Goal: Communication & Community: Answer question/provide support

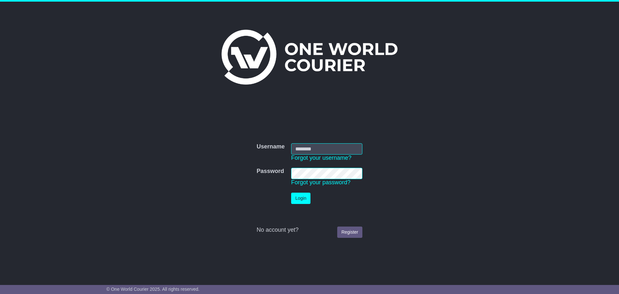
click at [317, 149] on input "Username" at bounding box center [326, 148] width 71 height 11
type input "**********"
click at [303, 197] on button "Login" at bounding box center [300, 198] width 19 height 11
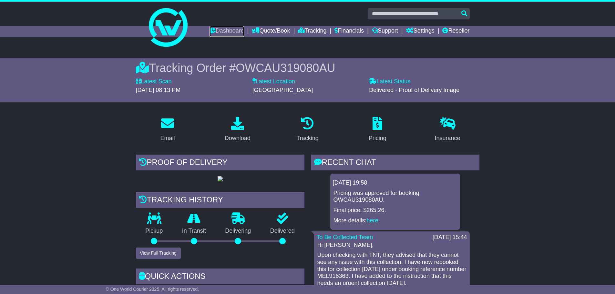
click at [224, 31] on link "Dashboard" at bounding box center [226, 31] width 35 height 11
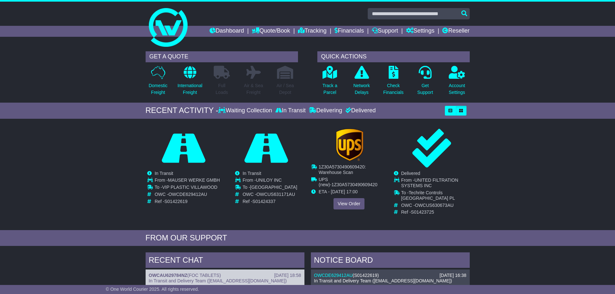
click at [349, 158] on img at bounding box center [348, 145] width 27 height 32
click at [351, 203] on link "View Order" at bounding box center [348, 203] width 31 height 11
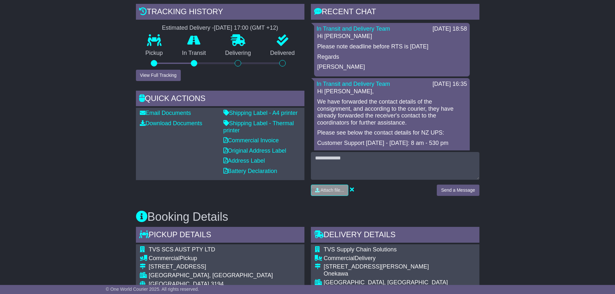
scroll to position [161, 0]
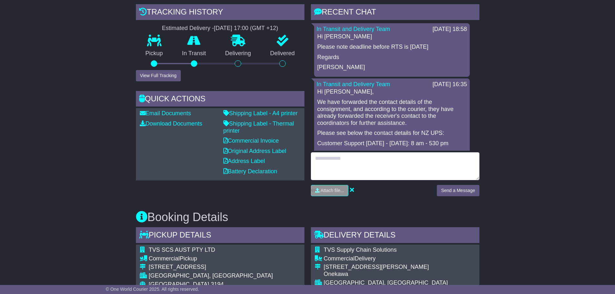
click at [347, 161] on textarea at bounding box center [395, 166] width 168 height 28
drag, startPoint x: 375, startPoint y: 166, endPoint x: 467, endPoint y: 175, distance: 92.1
click at [467, 175] on textarea "**********" at bounding box center [395, 166] width 168 height 28
paste textarea "**********"
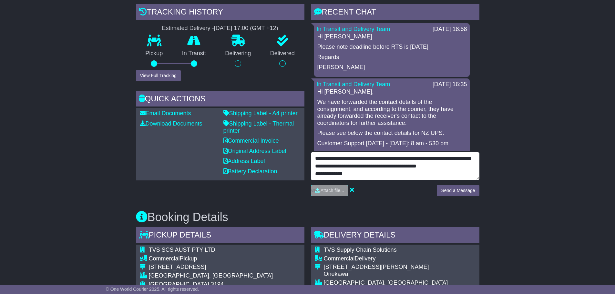
type textarea "**********"
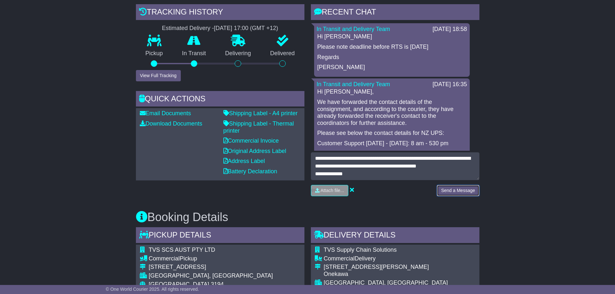
click at [458, 188] on button "Send a Message" at bounding box center [457, 190] width 42 height 11
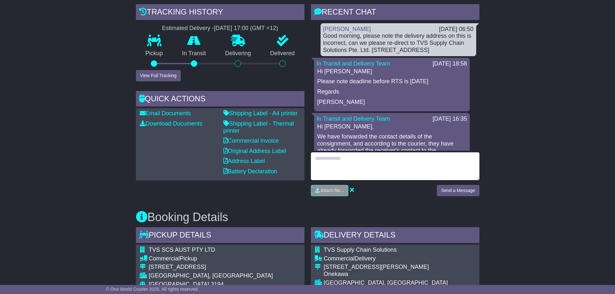
click at [341, 159] on textarea at bounding box center [395, 166] width 168 height 28
paste textarea "**********"
type textarea "**********"
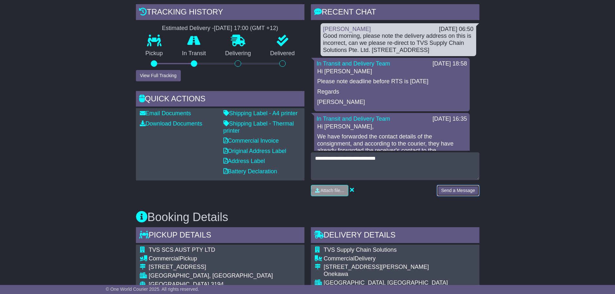
click at [450, 185] on button "Send a Message" at bounding box center [457, 190] width 42 height 11
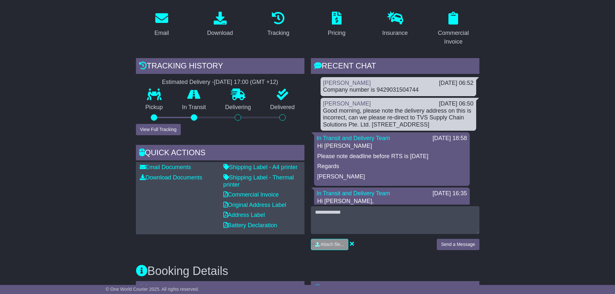
drag, startPoint x: 422, startPoint y: 116, endPoint x: 452, endPoint y: 130, distance: 32.8
click at [452, 128] on div "Good morning, please note the delivery address on this is incorrect, can we ple…" at bounding box center [398, 117] width 150 height 21
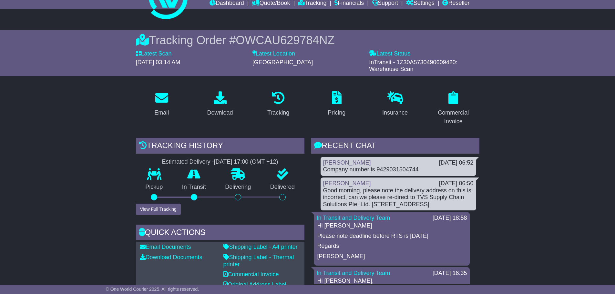
scroll to position [27, 0]
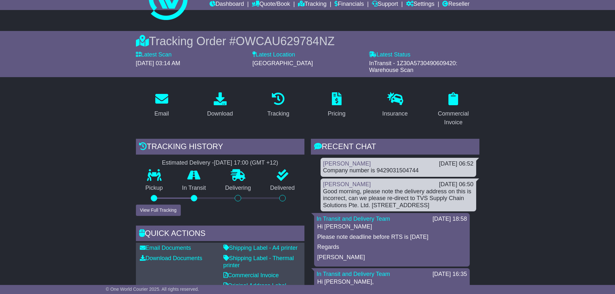
drag, startPoint x: 323, startPoint y: 191, endPoint x: 461, endPoint y: 210, distance: 139.0
click at [461, 209] on div "Good morning, please note the delivery address on this is incorrect, can we ple…" at bounding box center [398, 198] width 150 height 21
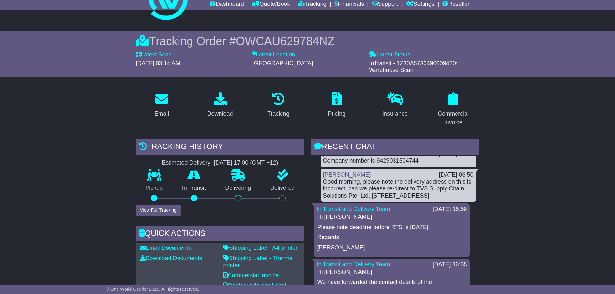
scroll to position [0, 0]
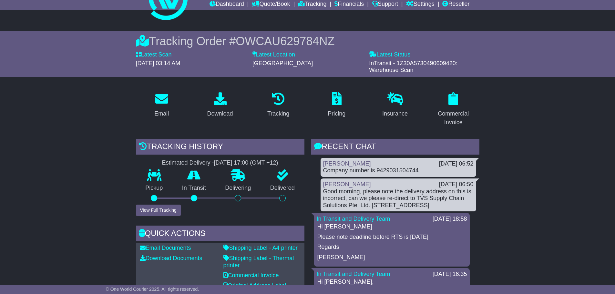
click at [328, 193] on div "Good morning, please note the delivery address on this is incorrect, can we ple…" at bounding box center [398, 198] width 150 height 21
drag, startPoint x: 323, startPoint y: 191, endPoint x: 449, endPoint y: 212, distance: 127.5
click at [449, 209] on div "Good morning, please note the delivery address on this is incorrect, can we ple…" at bounding box center [398, 198] width 150 height 21
click at [324, 191] on div "Good morning, please note the delivery address on this is incorrect, can we ple…" at bounding box center [398, 198] width 150 height 21
drag, startPoint x: 324, startPoint y: 191, endPoint x: 450, endPoint y: 213, distance: 127.7
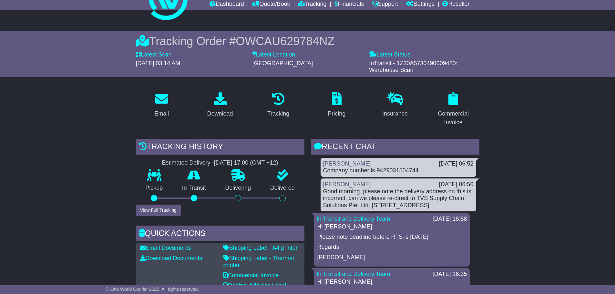
click at [450, 209] on div "Good morning, please note the delivery address on this is incorrect, can we ple…" at bounding box center [398, 198] width 150 height 21
click at [381, 167] on div "[PERSON_NAME]" at bounding box center [378, 163] width 116 height 7
click at [377, 168] on div "Company number is 9429031504744" at bounding box center [398, 170] width 150 height 7
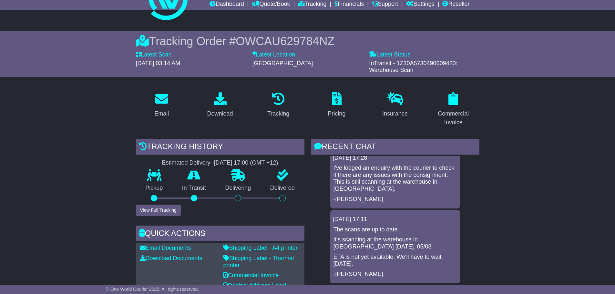
scroll to position [135, 0]
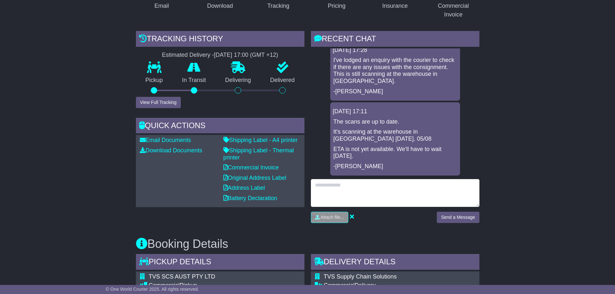
click at [354, 189] on textarea at bounding box center [395, 193] width 168 height 28
paste textarea "**********"
type textarea "**********"
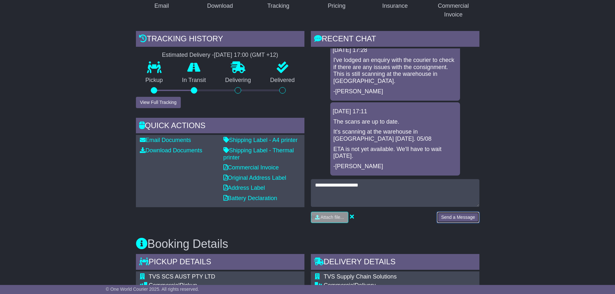
click at [460, 216] on button "Send a Message" at bounding box center [457, 217] width 42 height 11
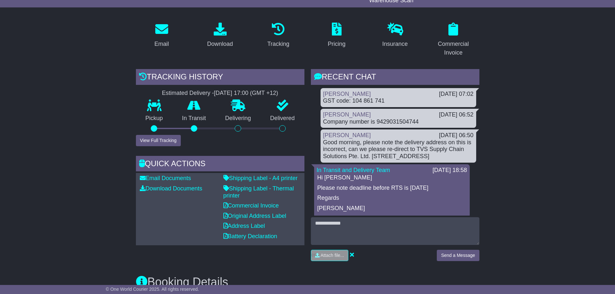
scroll to position [107, 0]
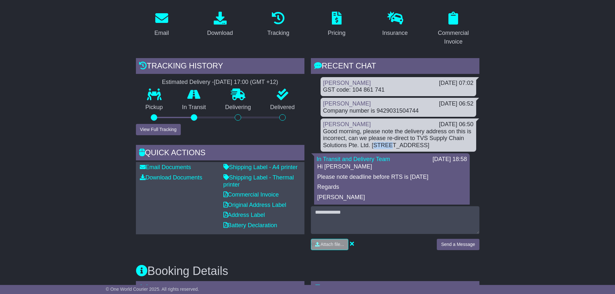
drag, startPoint x: 374, startPoint y: 145, endPoint x: 388, endPoint y: 147, distance: 14.0
click at [387, 145] on div "Good morning, please note the delivery address on this is incorrect, can we ple…" at bounding box center [398, 138] width 150 height 21
click at [391, 146] on div "Good morning, please note the delivery address on this is incorrect, can we ple…" at bounding box center [398, 138] width 150 height 21
drag, startPoint x: 371, startPoint y: 144, endPoint x: 450, endPoint y: 153, distance: 79.5
click at [450, 149] on div "Good morning, please note the delivery address on this is incorrect, can we ple…" at bounding box center [398, 138] width 150 height 21
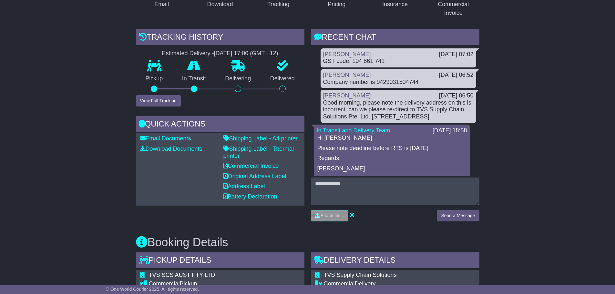
scroll to position [323, 0]
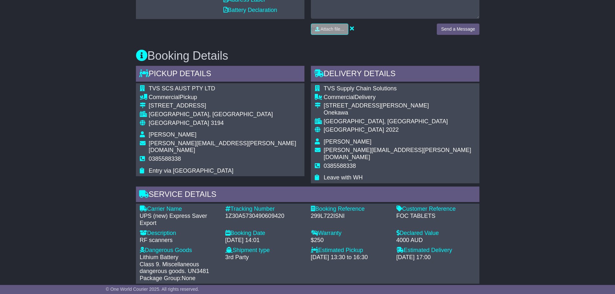
click at [166, 230] on div "Description" at bounding box center [179, 233] width 79 height 7
click at [237, 237] on div "04 Aug 2025 - 14:01" at bounding box center [264, 240] width 79 height 7
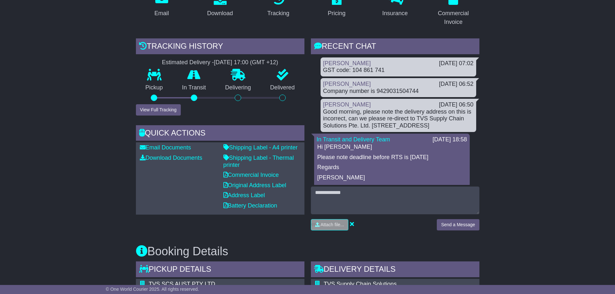
scroll to position [19, 0]
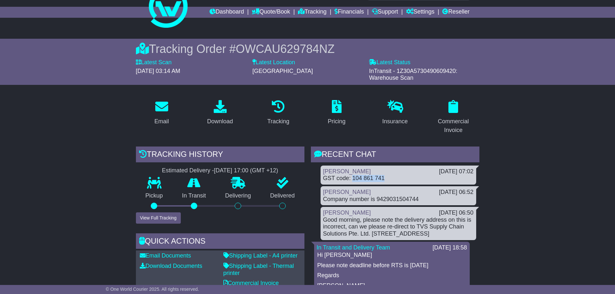
drag, startPoint x: 353, startPoint y: 177, endPoint x: 385, endPoint y: 178, distance: 32.3
click at [384, 178] on div "GST code: 104 861 741" at bounding box center [398, 178] width 150 height 7
